Goal: Check status

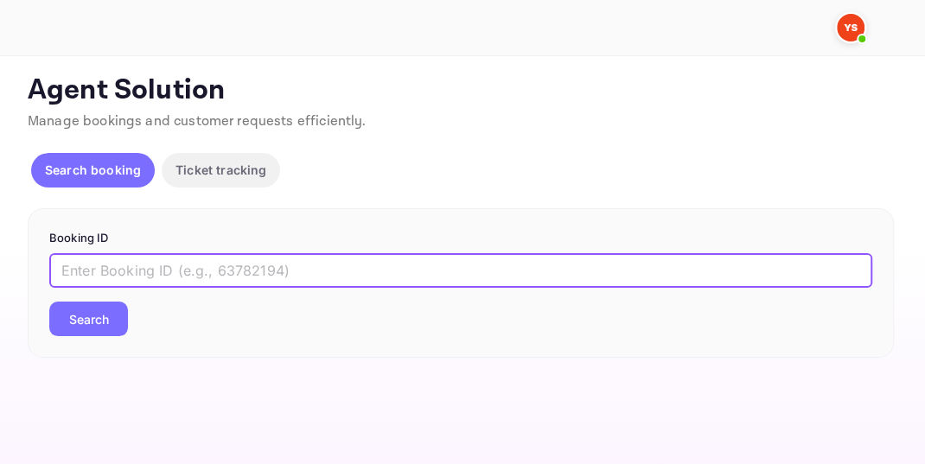
paste input "8453653"
type input "8453653"
click at [90, 313] on button "Search" at bounding box center [88, 319] width 79 height 35
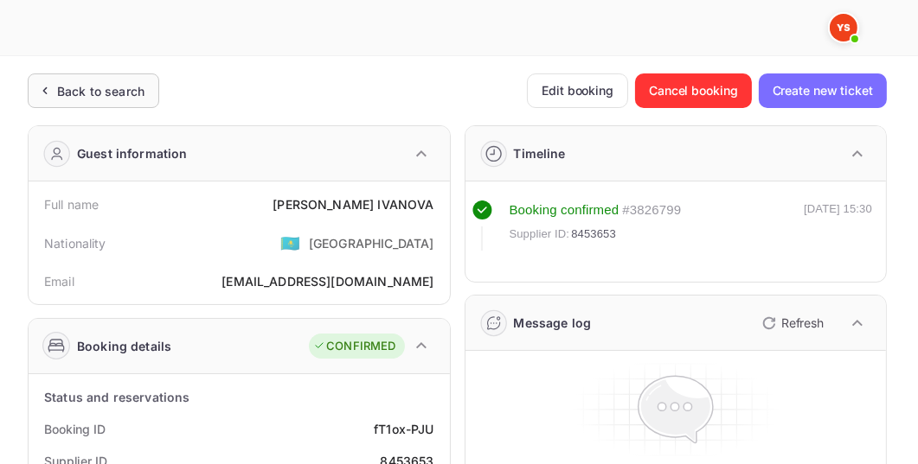
click at [101, 95] on div "Back to search" at bounding box center [100, 91] width 87 height 18
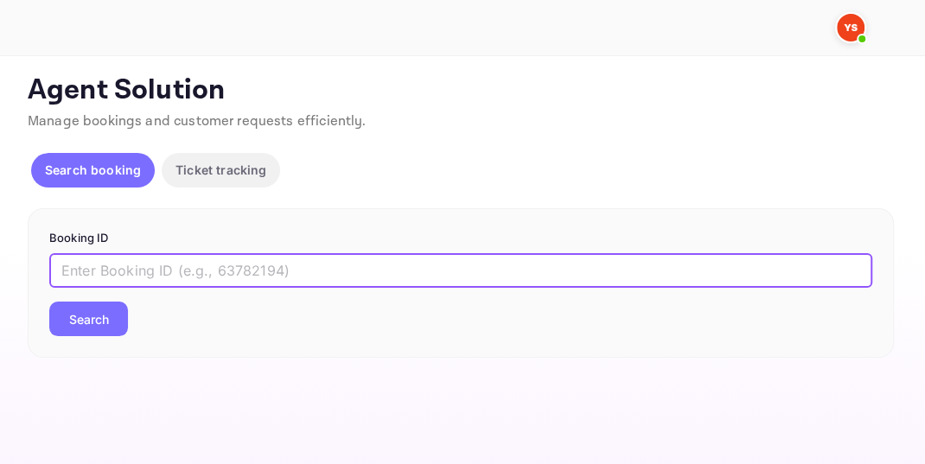
click at [86, 262] on input "text" at bounding box center [460, 270] width 823 height 35
paste input "9617000"
type input "9617000"
click at [92, 317] on button "Search" at bounding box center [88, 319] width 79 height 35
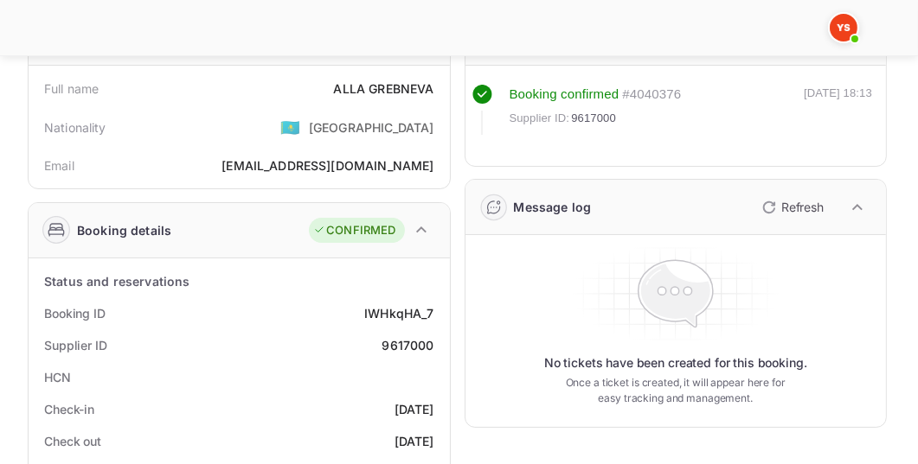
scroll to position [99, 0]
